Goal: Information Seeking & Learning: Learn about a topic

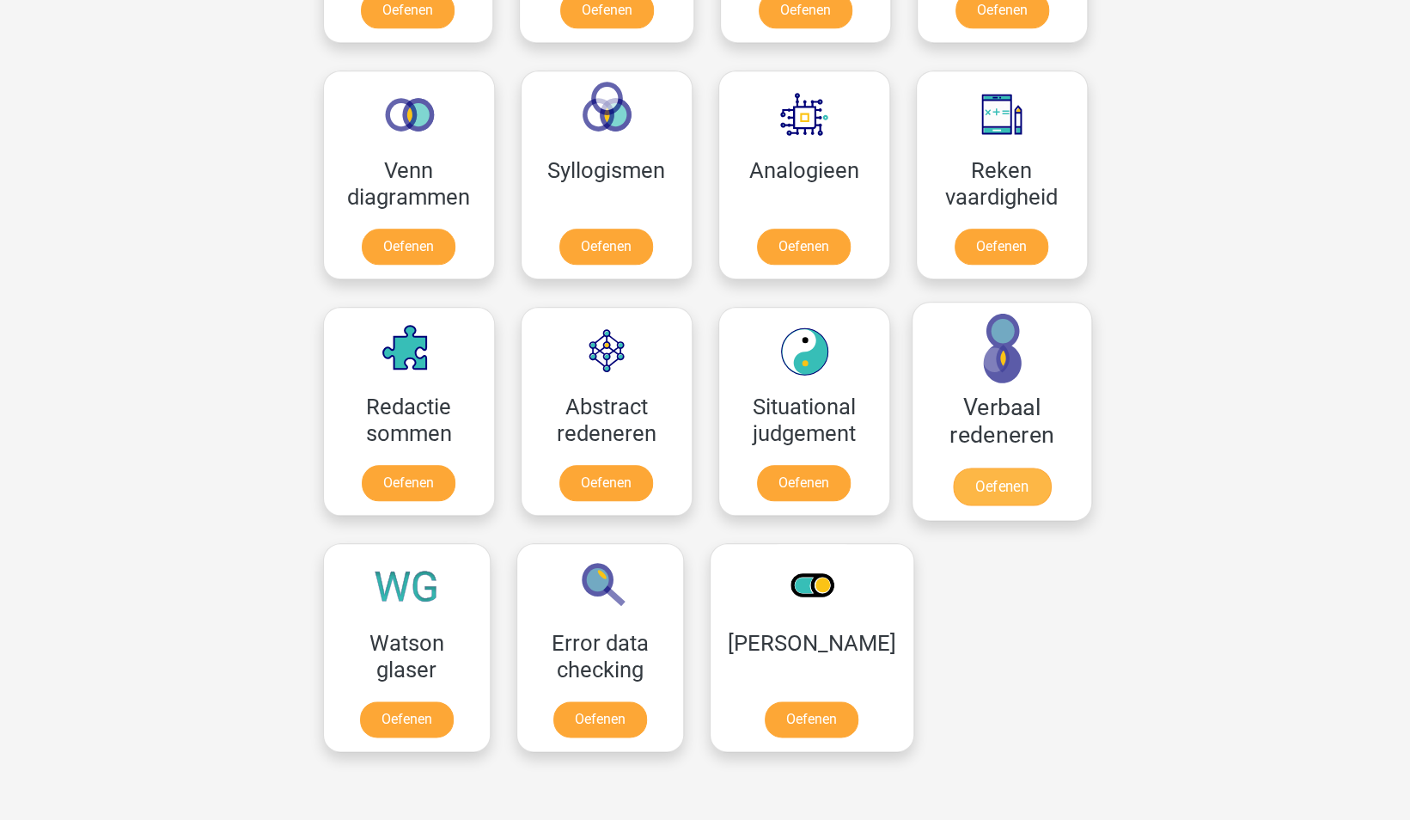
scroll to position [1079, 0]
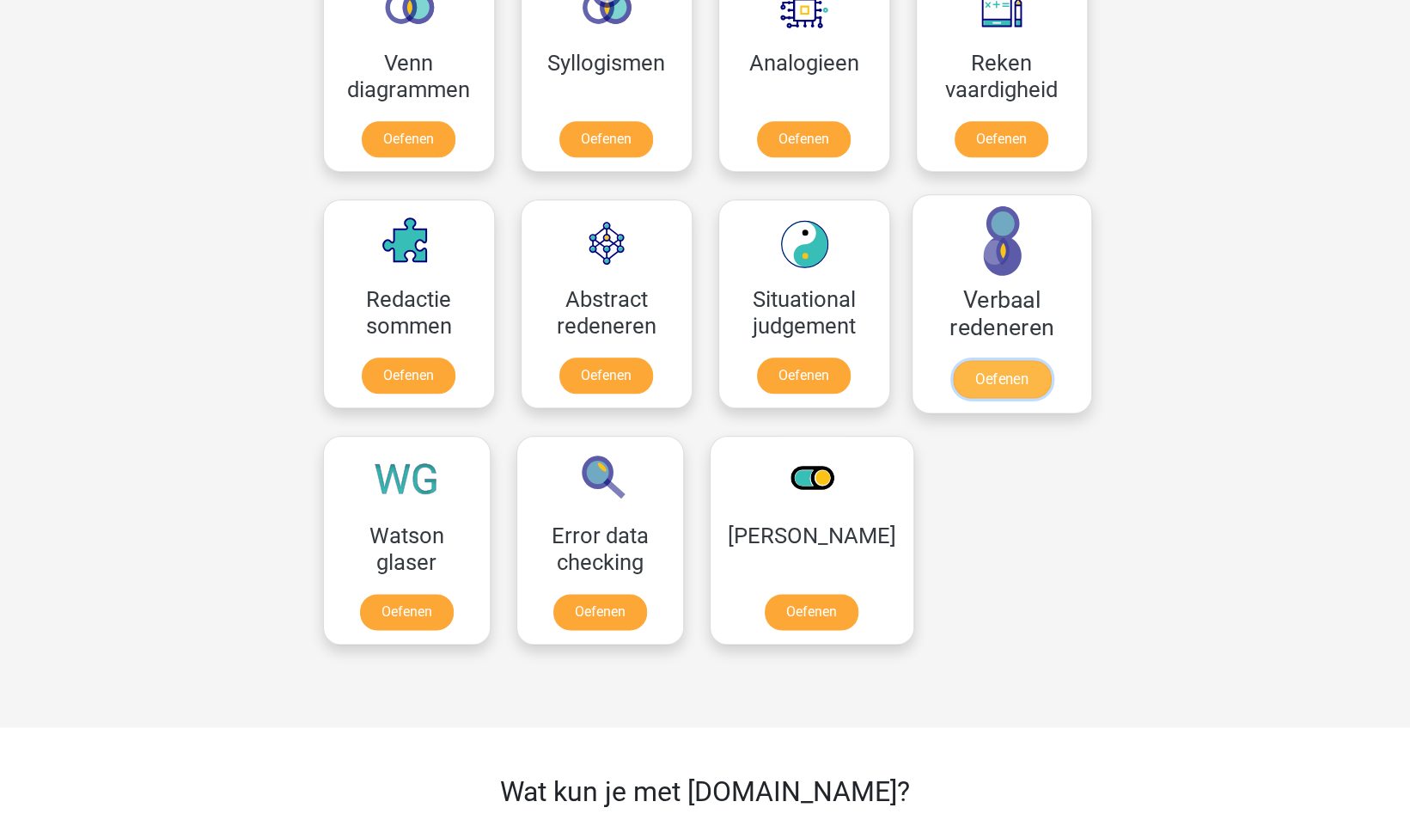
click at [1000, 362] on link "Oefenen" at bounding box center [1001, 379] width 98 height 38
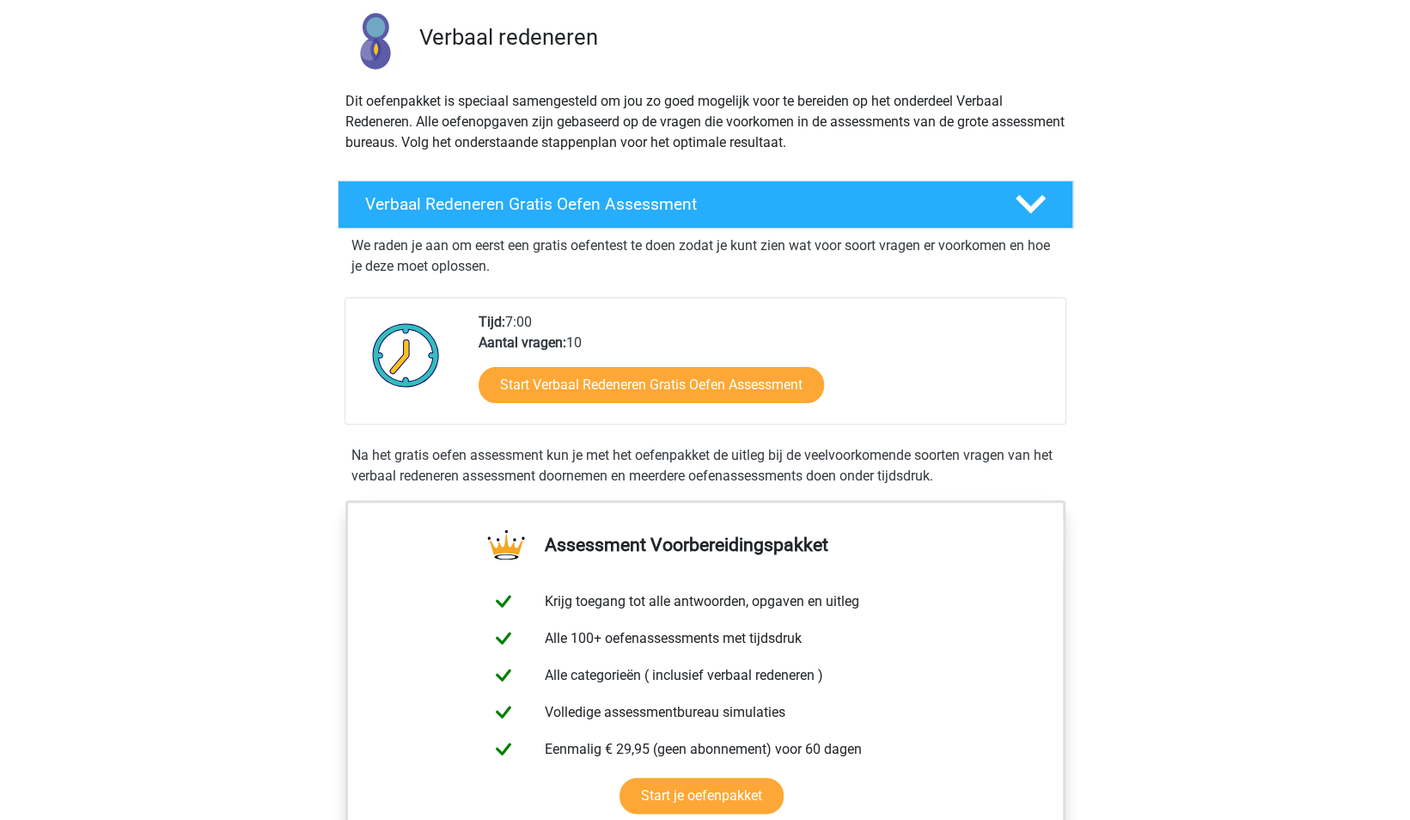
scroll to position [124, 0]
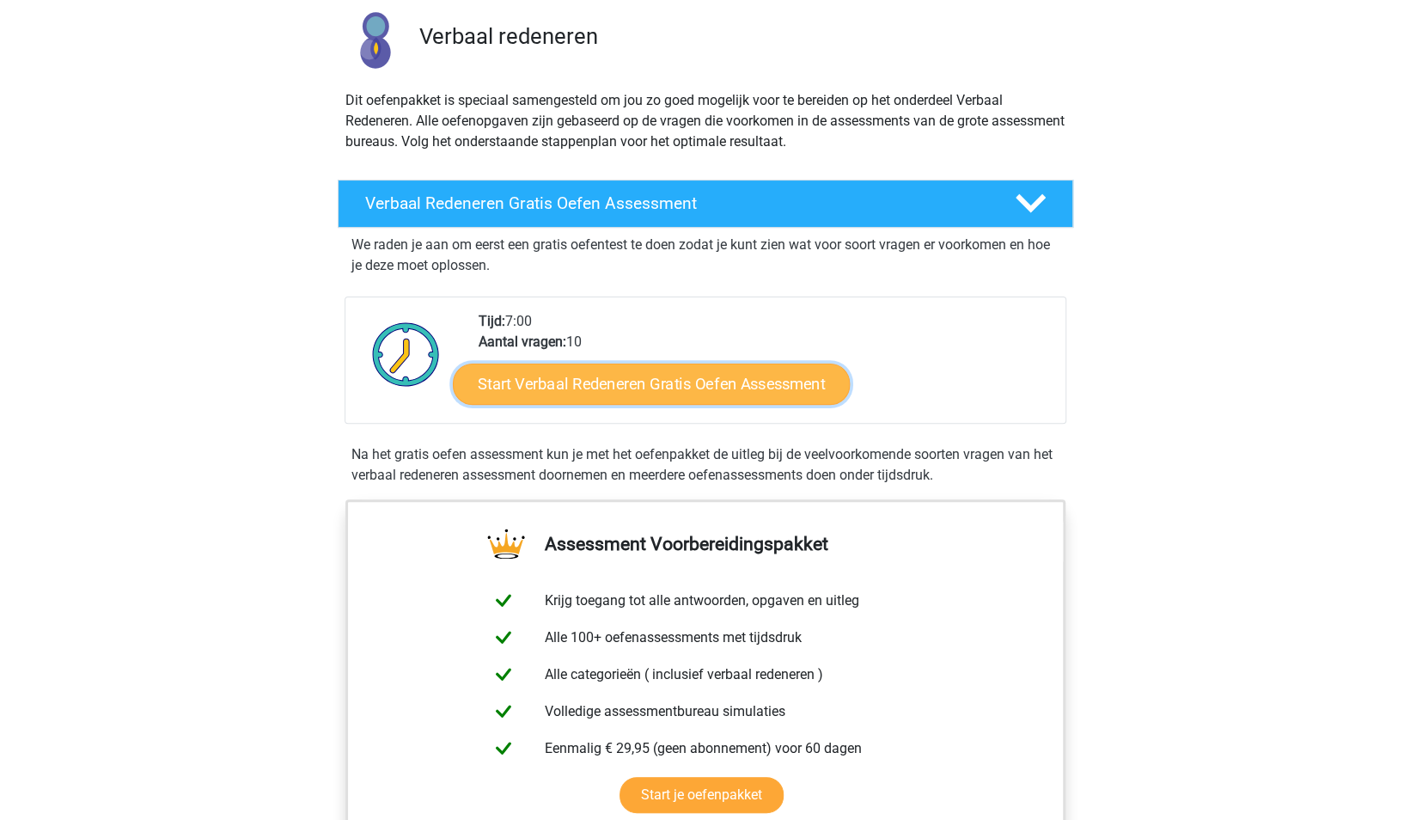
click at [651, 387] on link "Start Verbaal Redeneren Gratis Oefen Assessment" at bounding box center [651, 383] width 397 height 41
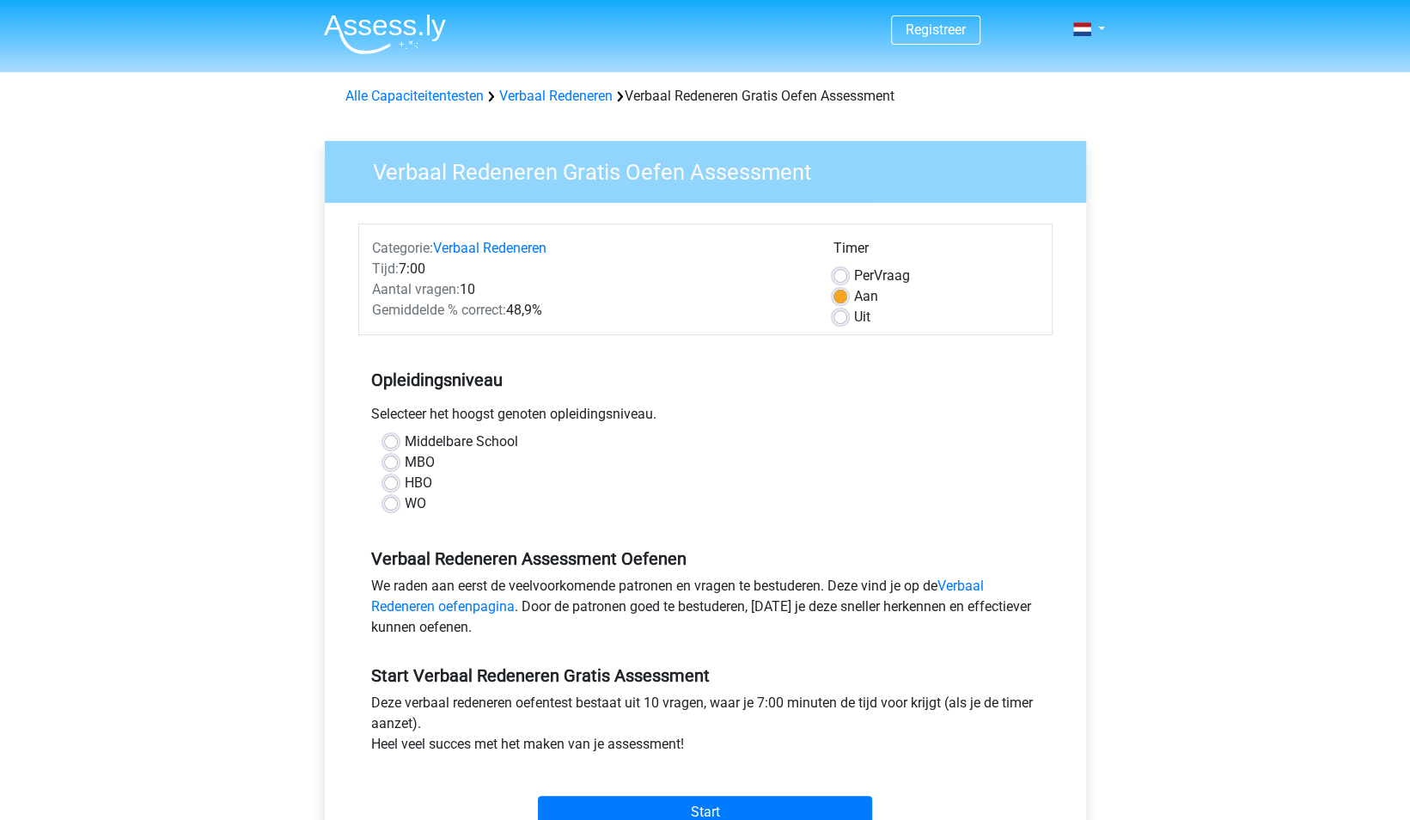
click at [485, 439] on label "Middelbare School" at bounding box center [461, 441] width 113 height 21
click at [398, 439] on input "Middelbare School" at bounding box center [391, 439] width 14 height 17
radio input "true"
click at [420, 467] on label "MBO" at bounding box center [420, 462] width 30 height 21
click at [398, 467] on input "MBO" at bounding box center [391, 460] width 14 height 17
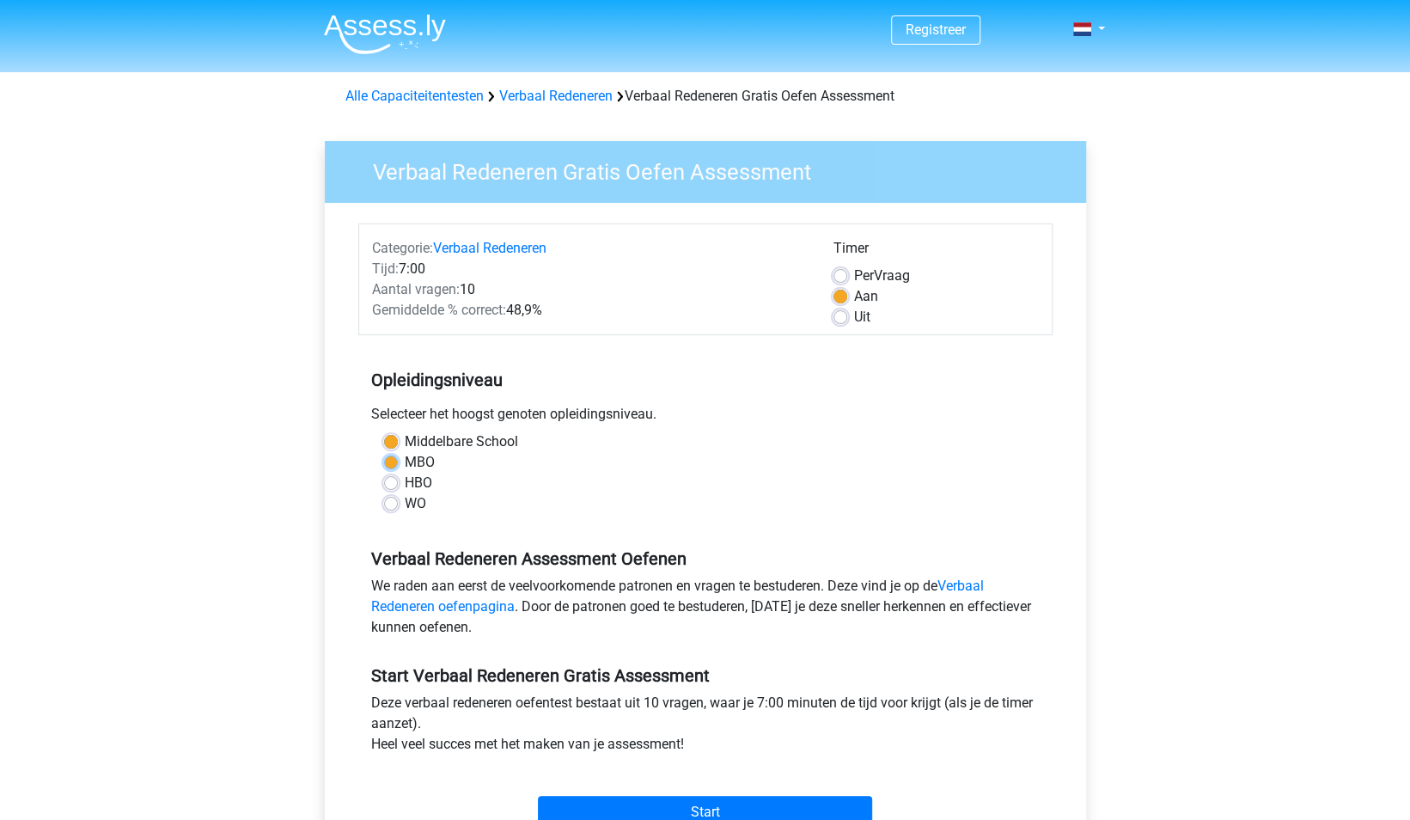
radio input "true"
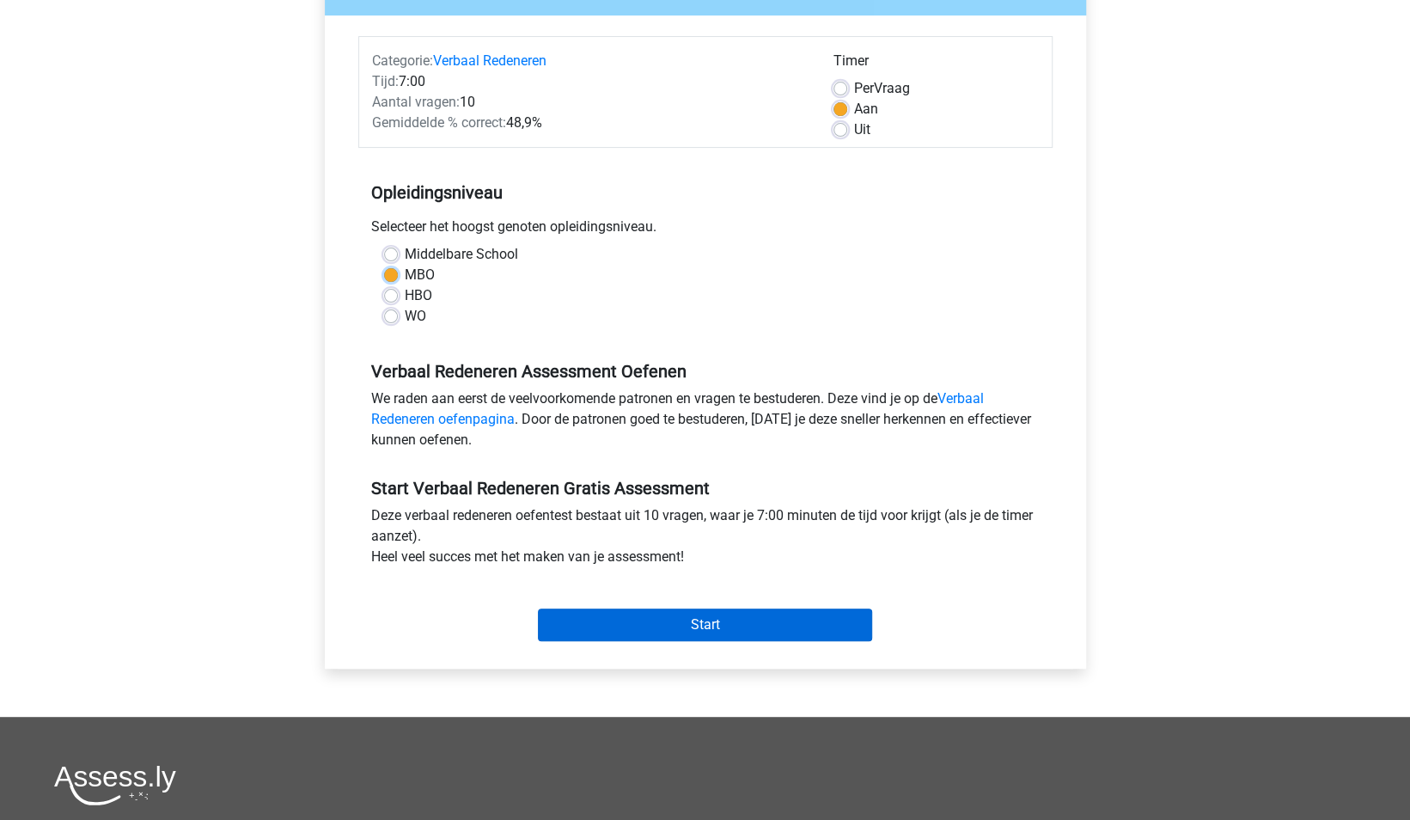
scroll to position [208, 0]
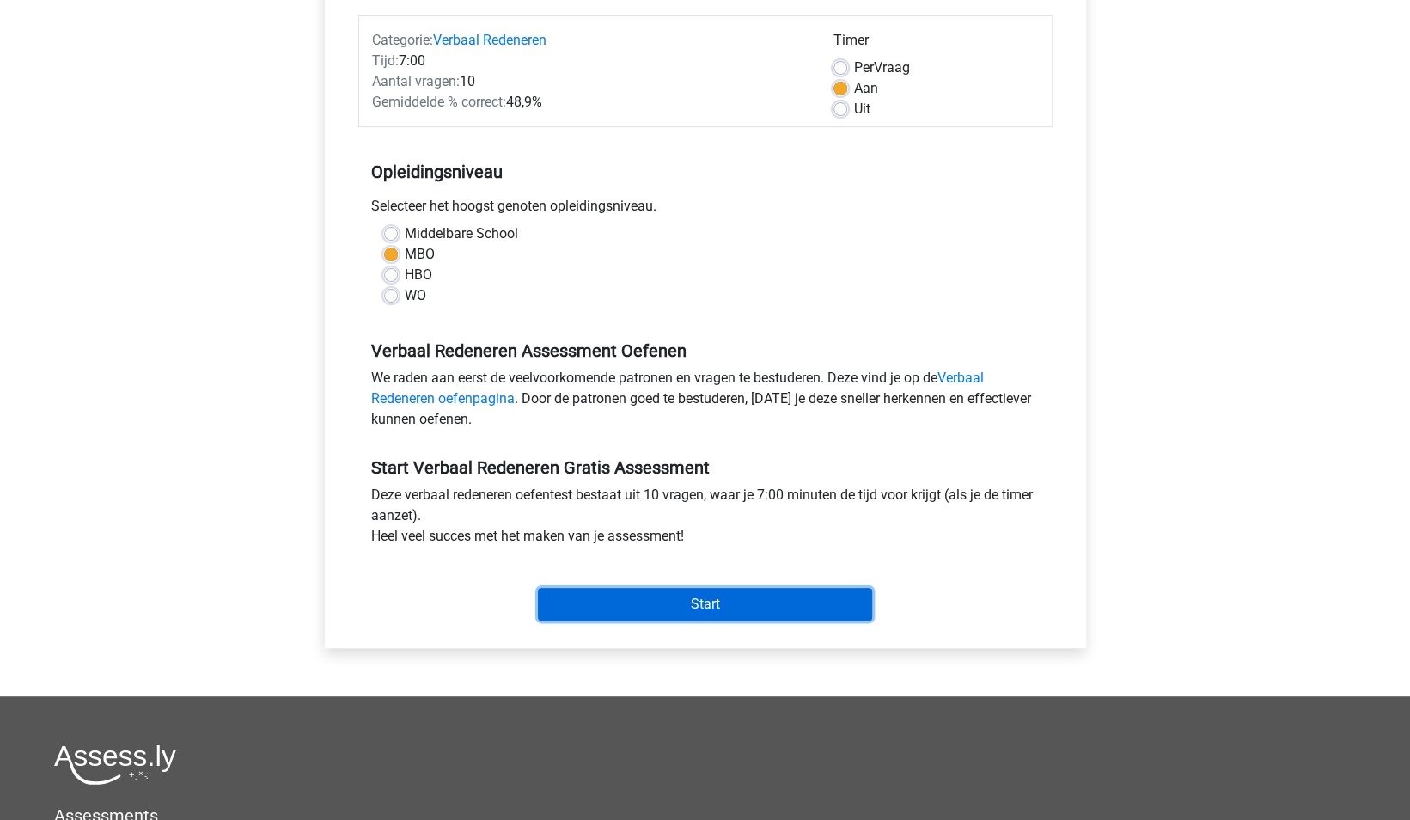
click at [682, 607] on input "Start" at bounding box center [705, 604] width 334 height 33
